Goal: Check status: Check status

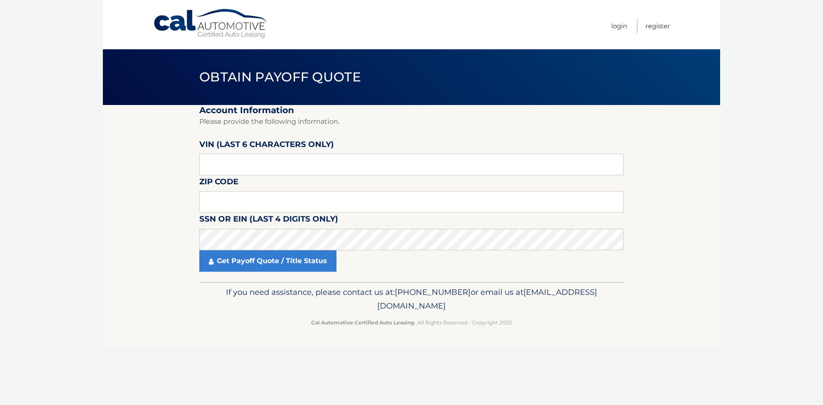
click at [246, 147] on label "VIN (last 6 characters only)" at bounding box center [266, 146] width 135 height 16
click at [248, 163] on input "text" at bounding box center [411, 164] width 425 height 21
type input "003171"
click at [271, 202] on input "text" at bounding box center [411, 201] width 425 height 21
type input "07751"
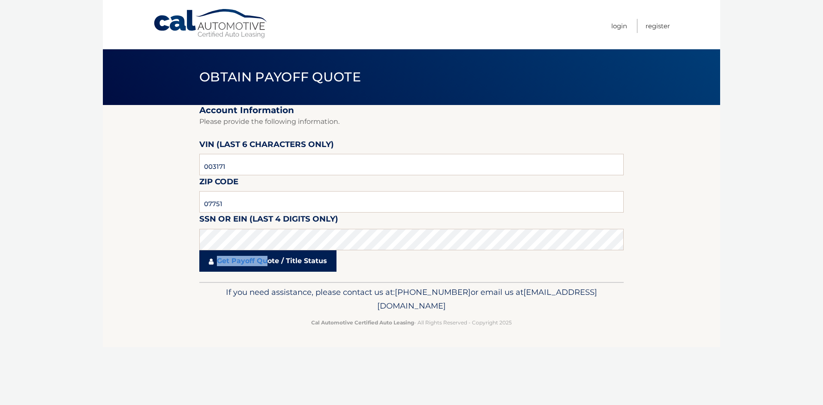
drag, startPoint x: 266, startPoint y: 253, endPoint x: 266, endPoint y: 258, distance: 4.7
click at [266, 258] on link "Get Payoff Quote / Title Status" at bounding box center [267, 260] width 137 height 21
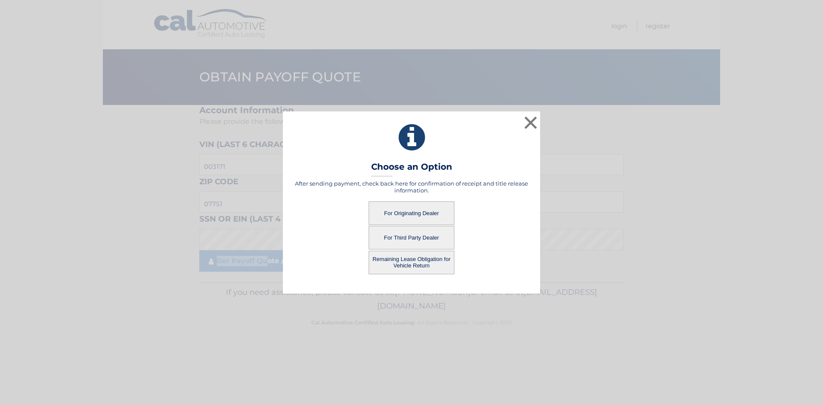
click at [412, 212] on button "For Originating Dealer" at bounding box center [412, 214] width 86 height 24
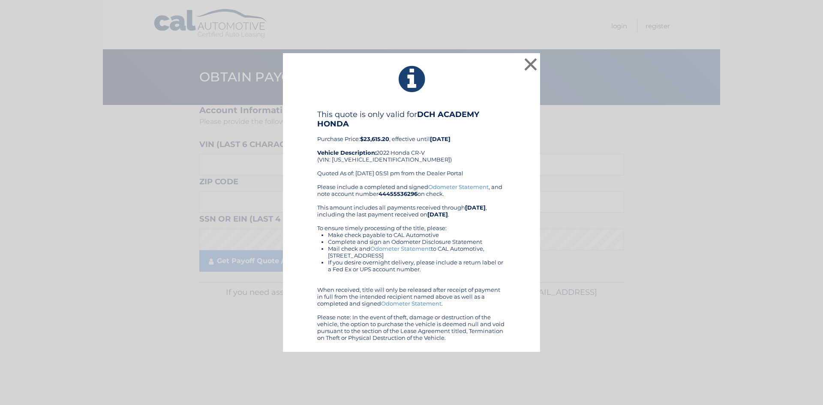
drag, startPoint x: 311, startPoint y: 109, endPoint x: 484, endPoint y: 340, distance: 288.5
click at [484, 340] on div "× This quote is only valid for DCH ACADEMY HONDA Purchase Price: $23,615.20 , e…" at bounding box center [411, 202] width 257 height 299
click at [508, 153] on div "This quote is only valid for DCH ACADEMY HONDA Purchase Price: $23,615.20 , eff…" at bounding box center [412, 226] width 236 height 232
click at [381, 137] on b "$23,615.20" at bounding box center [374, 139] width 29 height 7
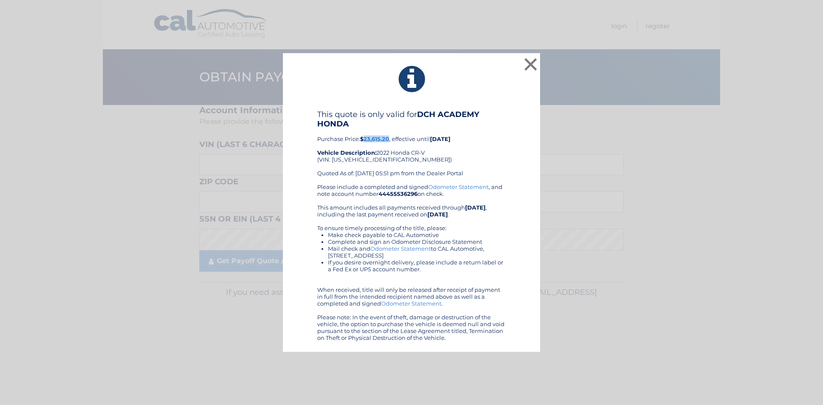
copy b "23,615.20"
